Goal: Task Accomplishment & Management: Complete application form

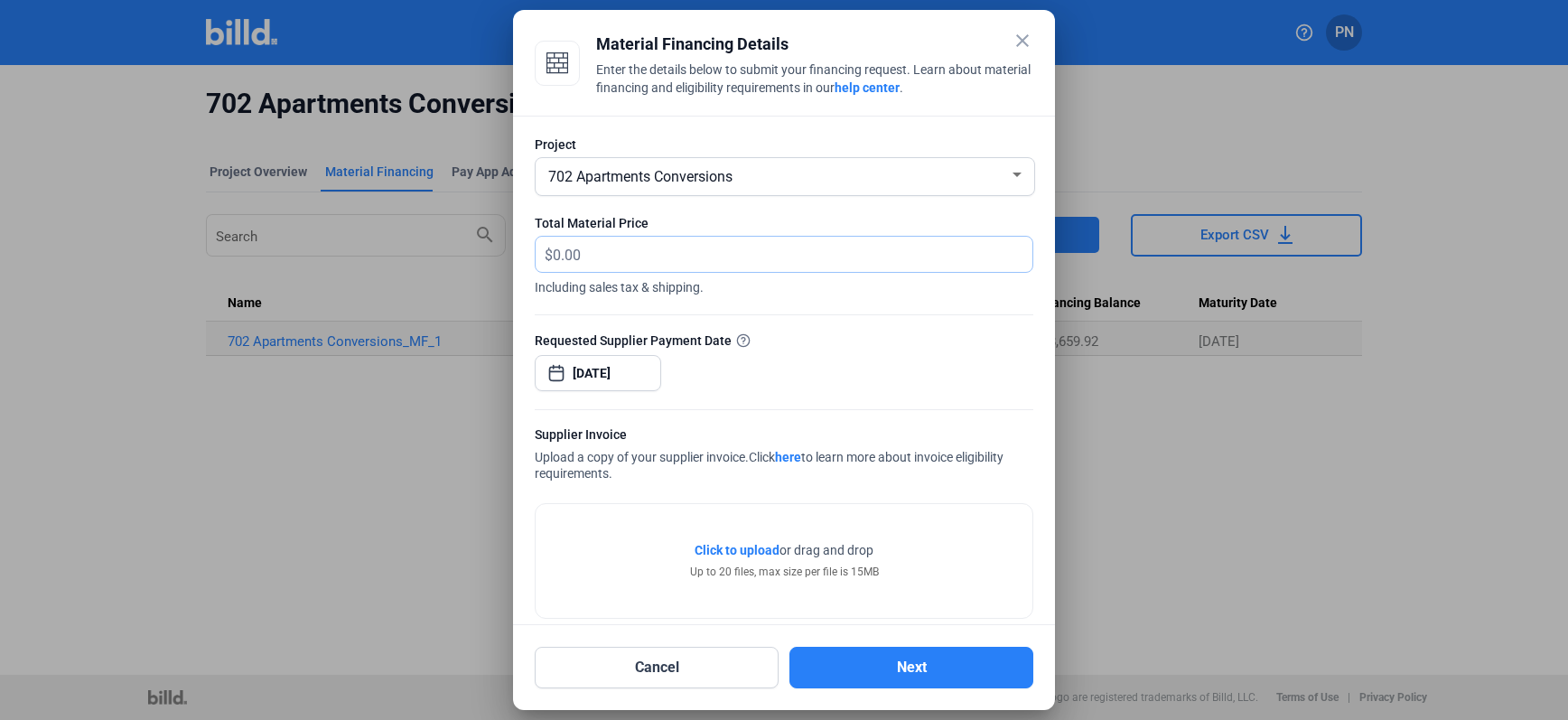
click at [709, 246] on input "text" at bounding box center [793, 254] width 479 height 35
click at [696, 261] on input "text" at bounding box center [793, 254] width 479 height 35
type input "19,235.48"
click at [917, 340] on div "Requested Supplier Payment Date" at bounding box center [784, 340] width 498 height 19
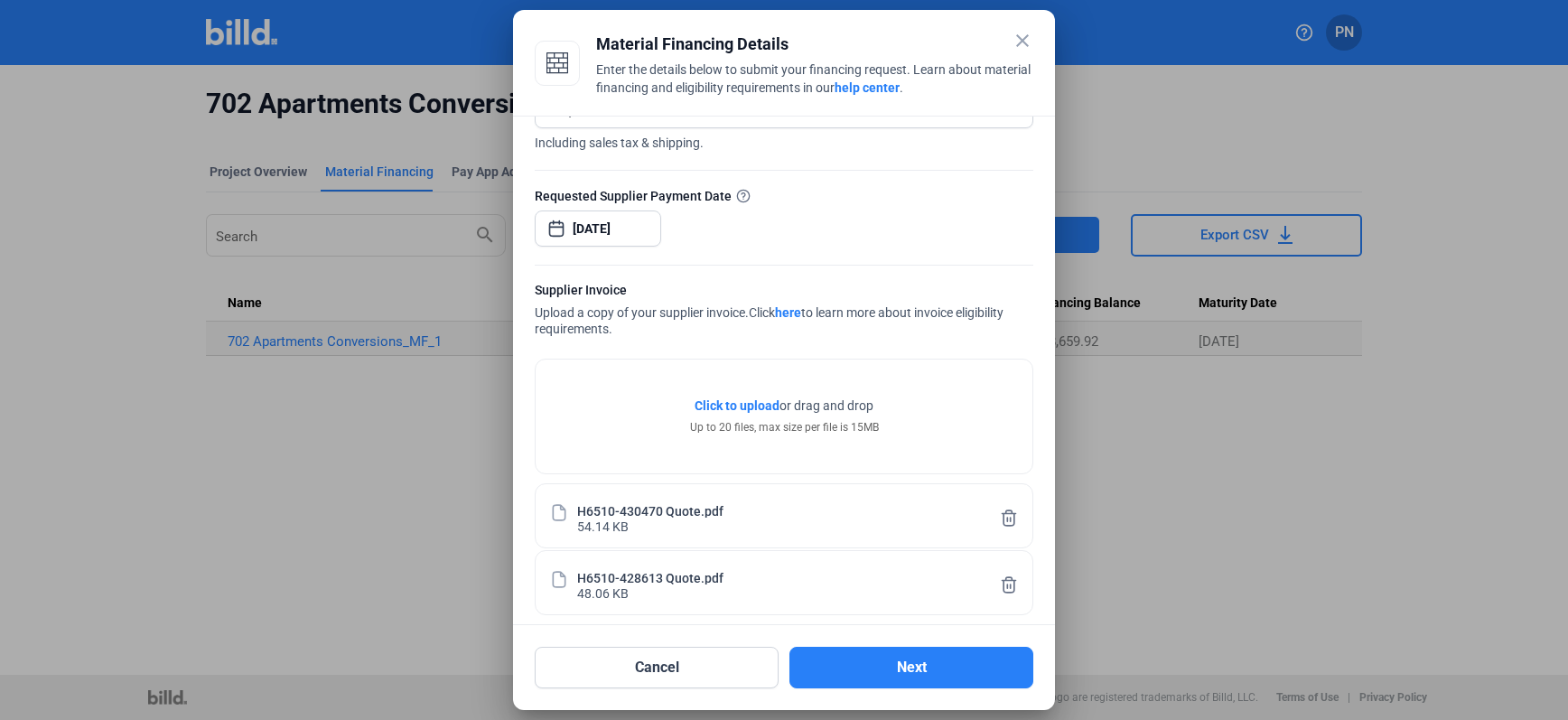
scroll to position [159, 0]
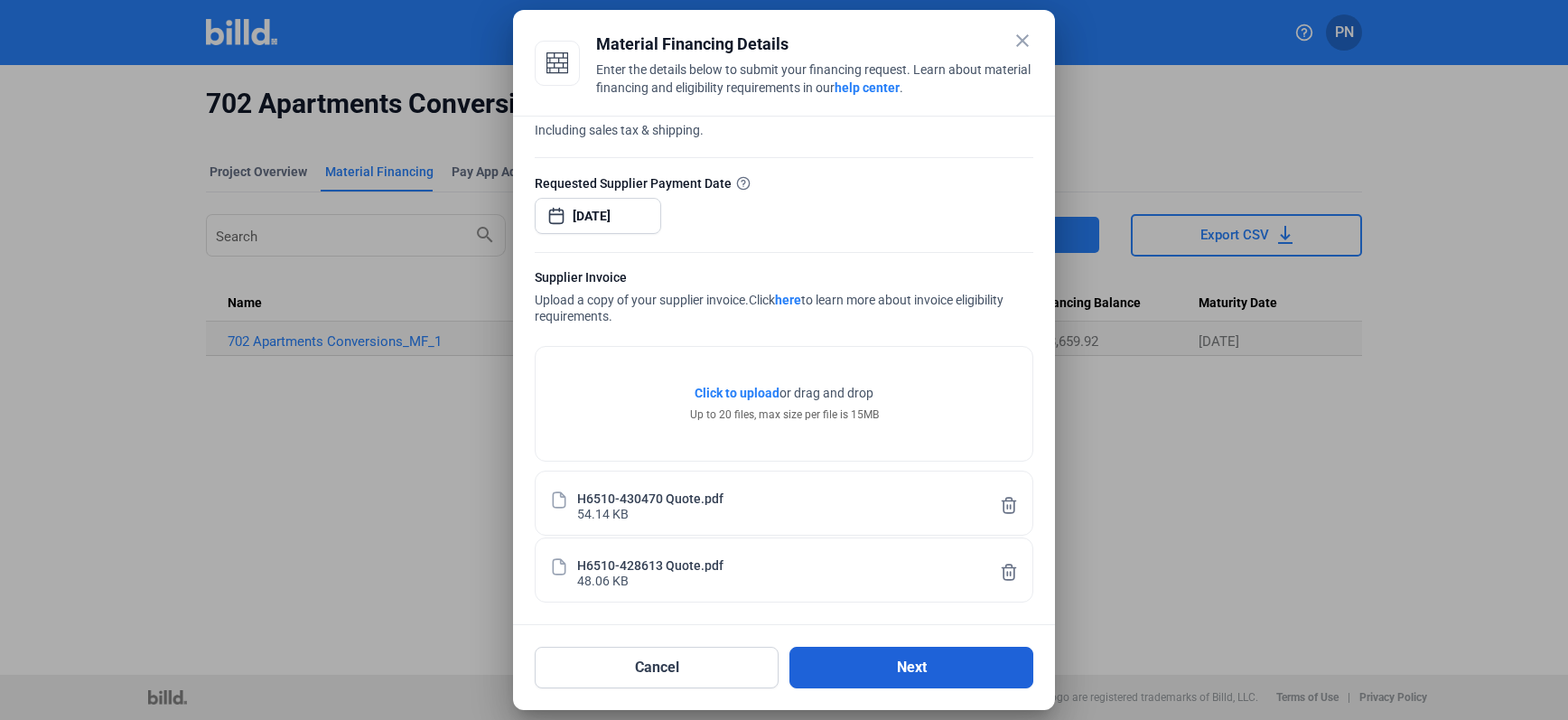
click at [940, 663] on button "Next" at bounding box center [911, 667] width 244 height 42
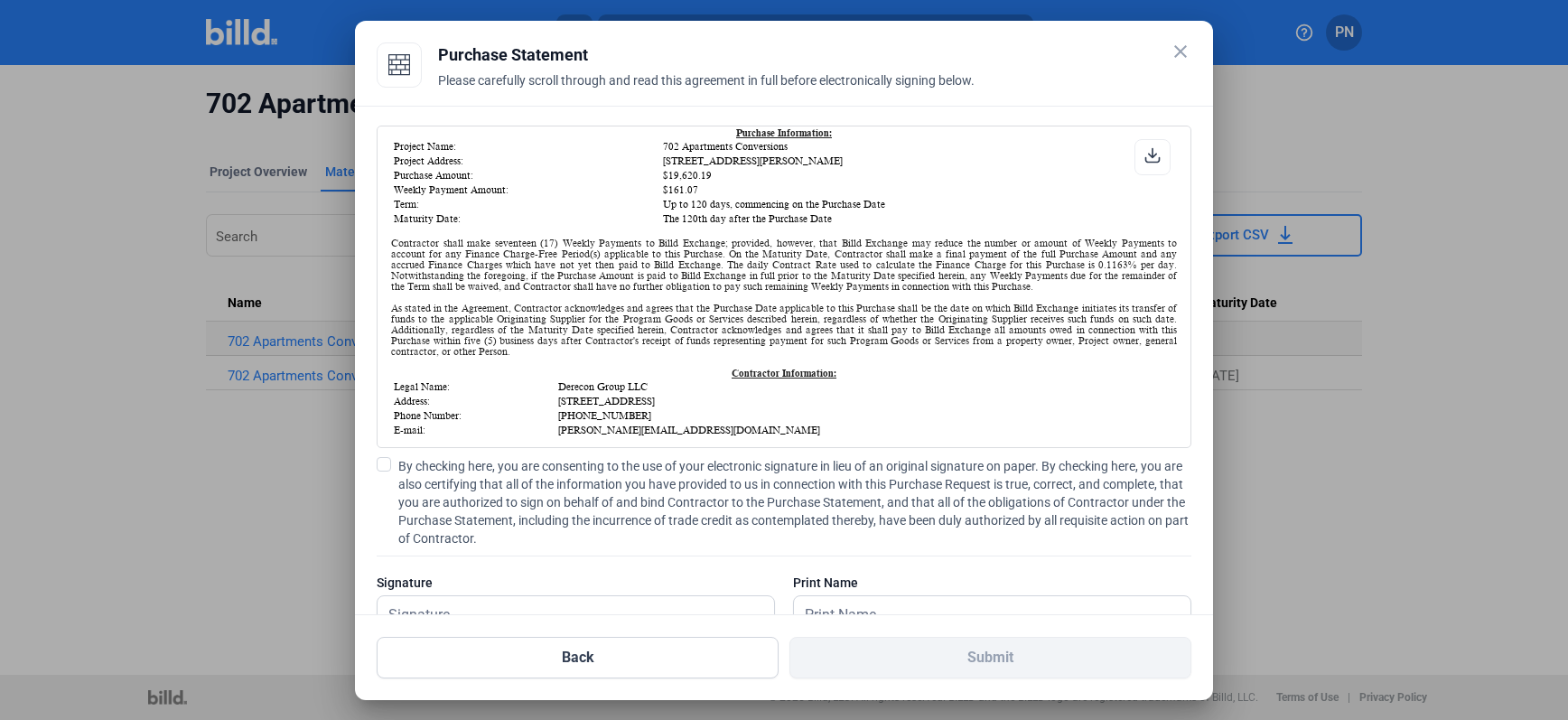
scroll to position [271, 0]
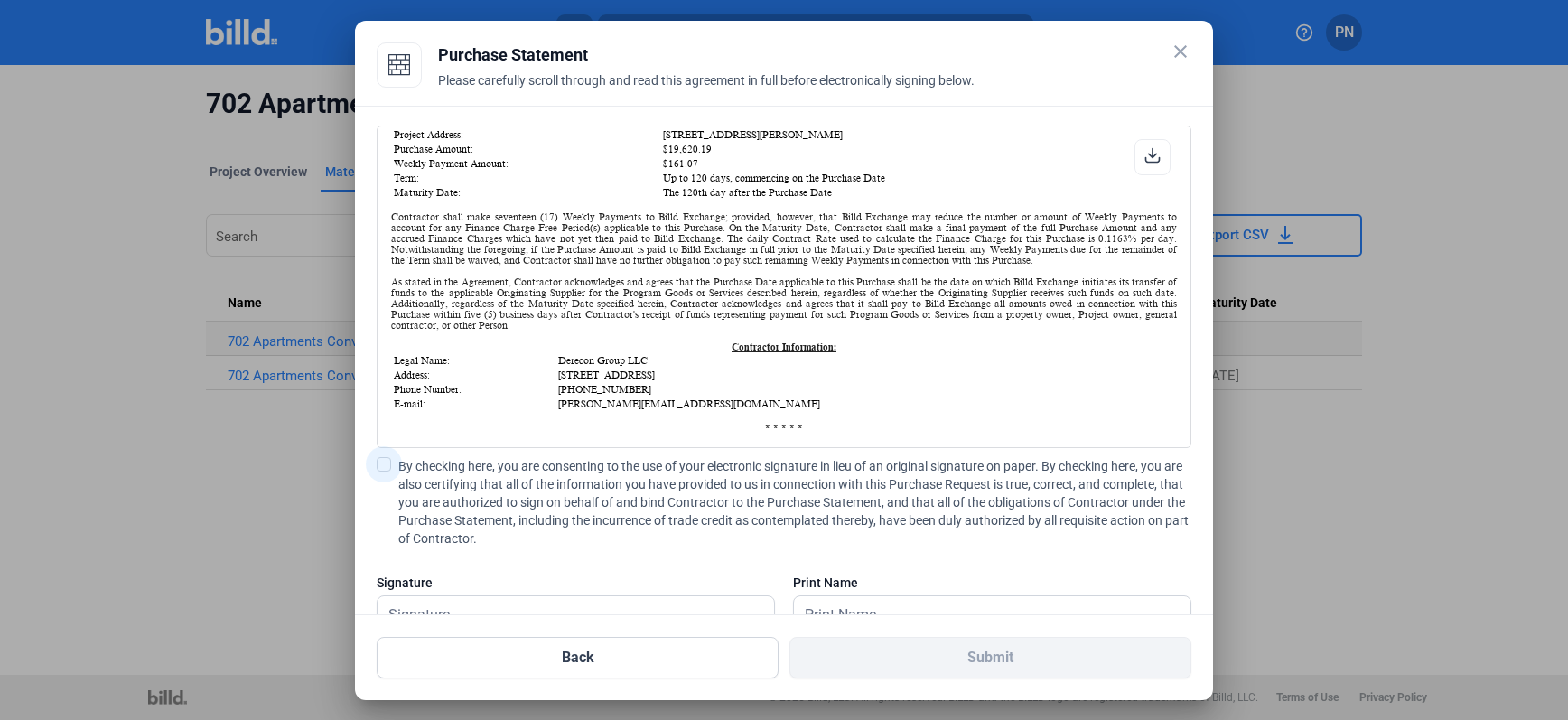
click at [386, 468] on span at bounding box center [384, 464] width 15 height 15
click at [0, 0] on input "By checking here, you are consenting to the use of your electronic signature in…" at bounding box center [0, 0] width 0 height 0
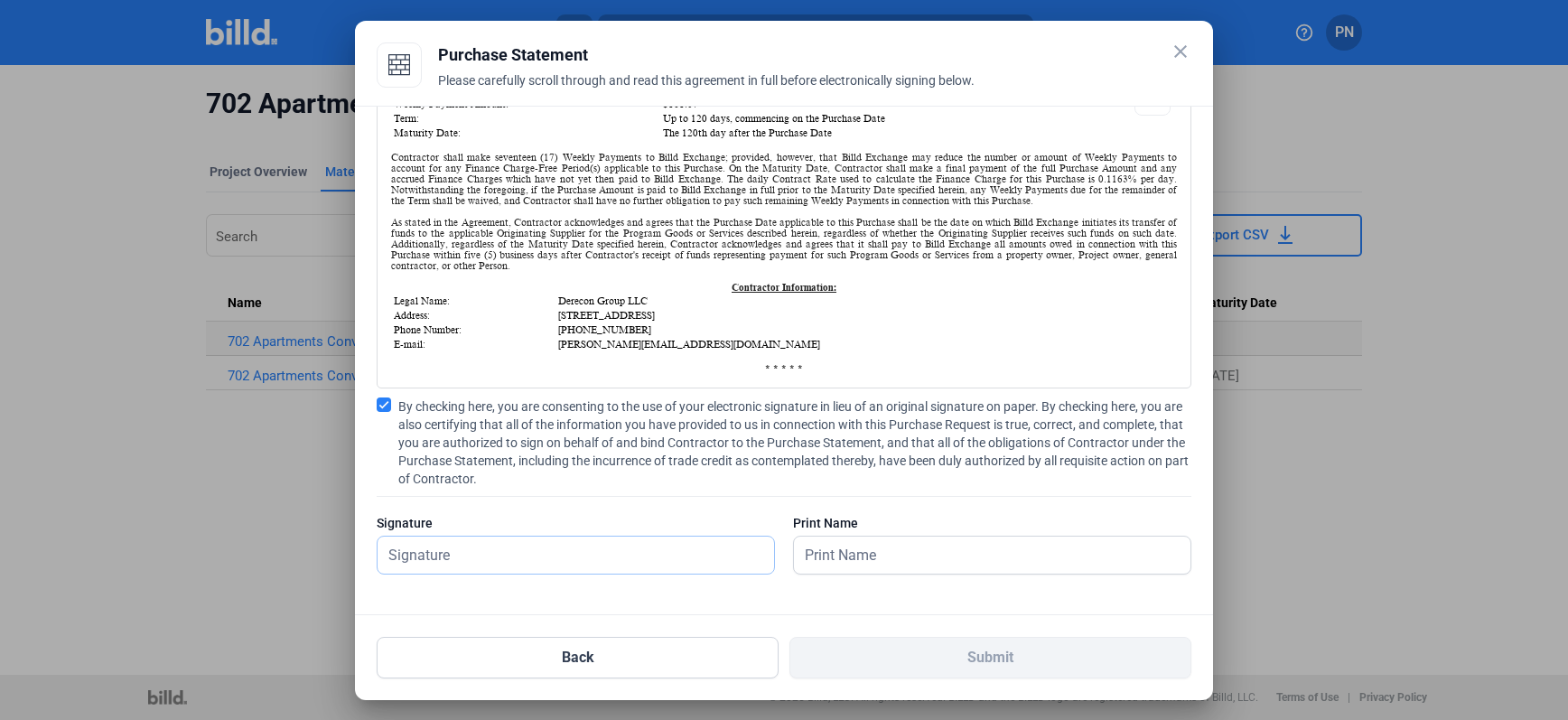
click at [469, 554] on input "text" at bounding box center [576, 555] width 397 height 37
type input "[PERSON_NAME]"
click at [853, 551] on input "text" at bounding box center [991, 555] width 397 height 37
type input "[PERSON_NAME]"
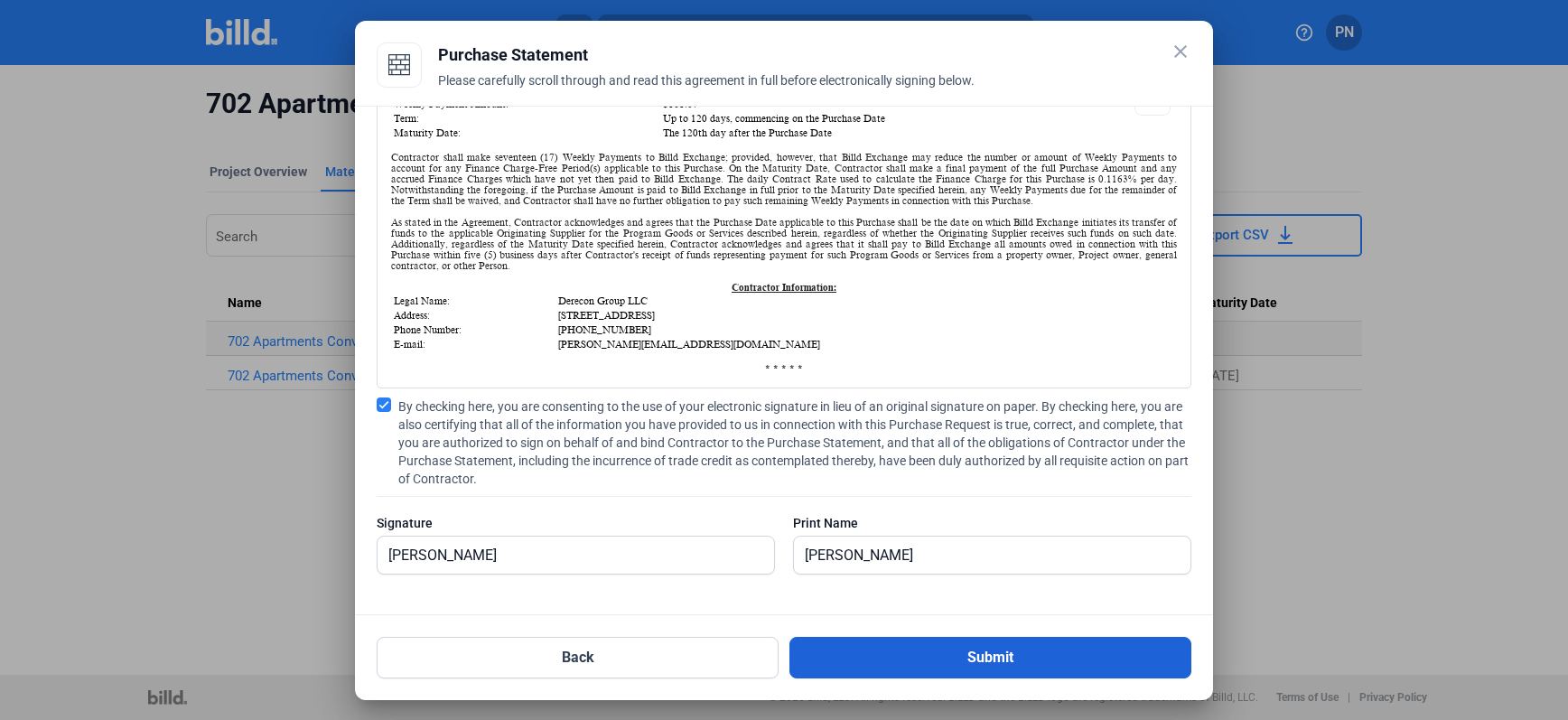
click at [912, 654] on button "Submit" at bounding box center [990, 657] width 402 height 42
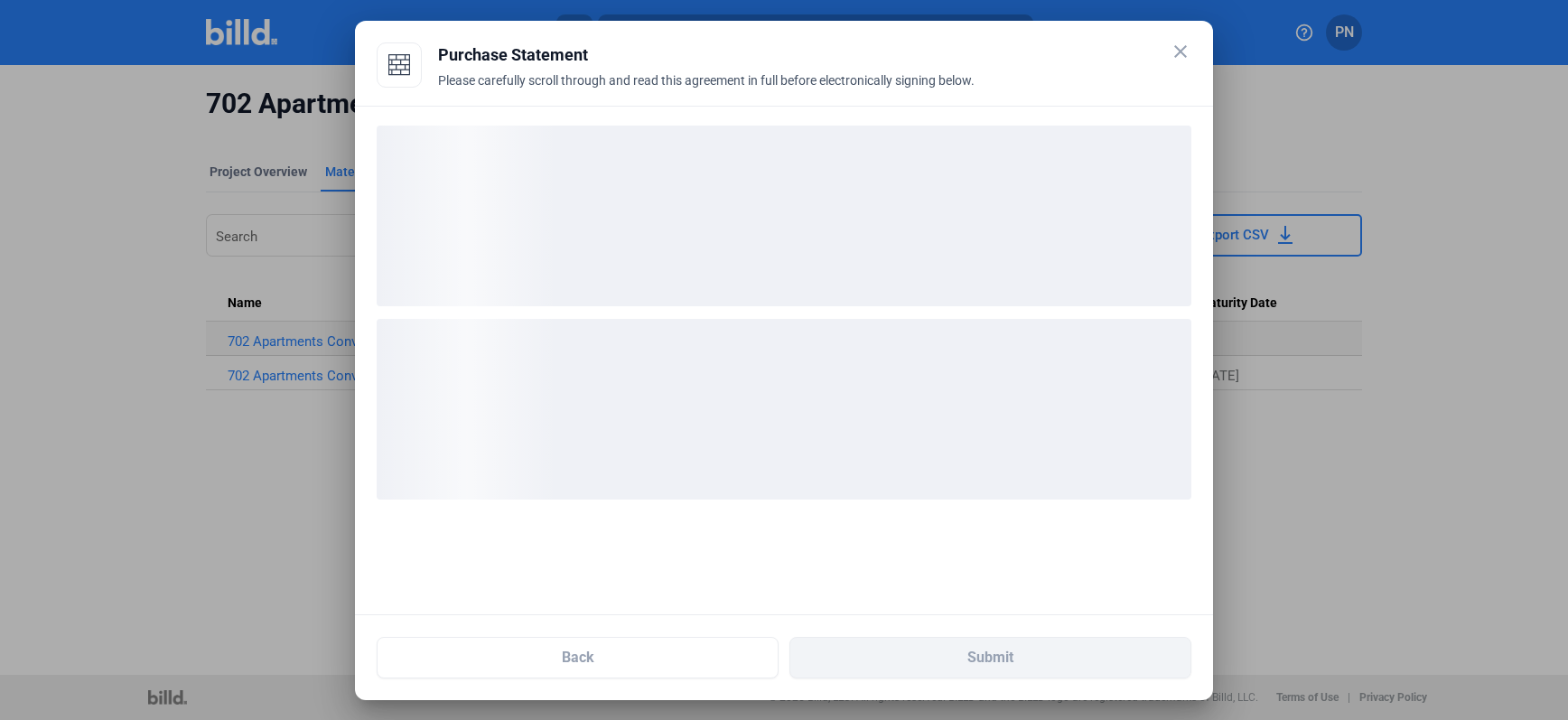
scroll to position [0, 0]
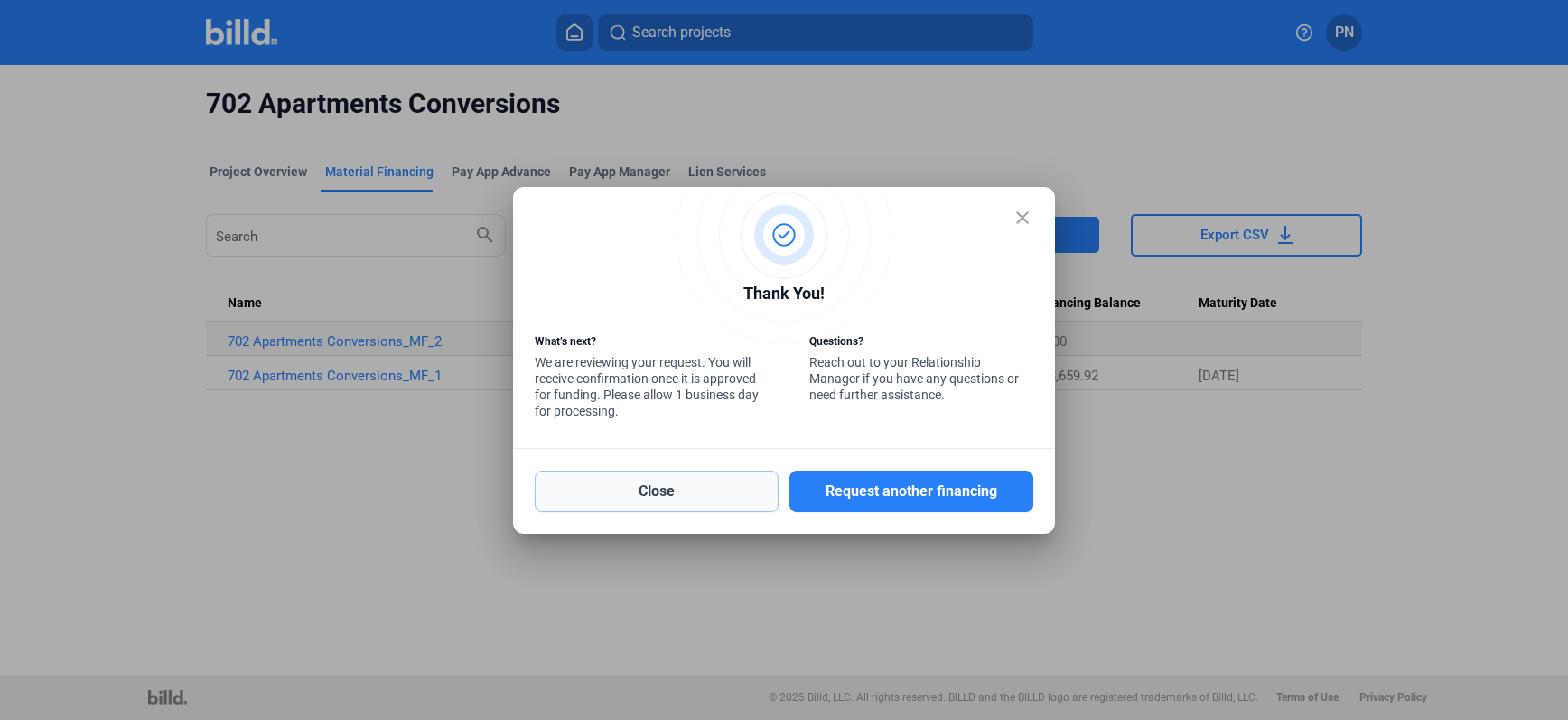
click at [655, 493] on button "Close" at bounding box center [656, 491] width 244 height 42
